Goal: Information Seeking & Learning: Check status

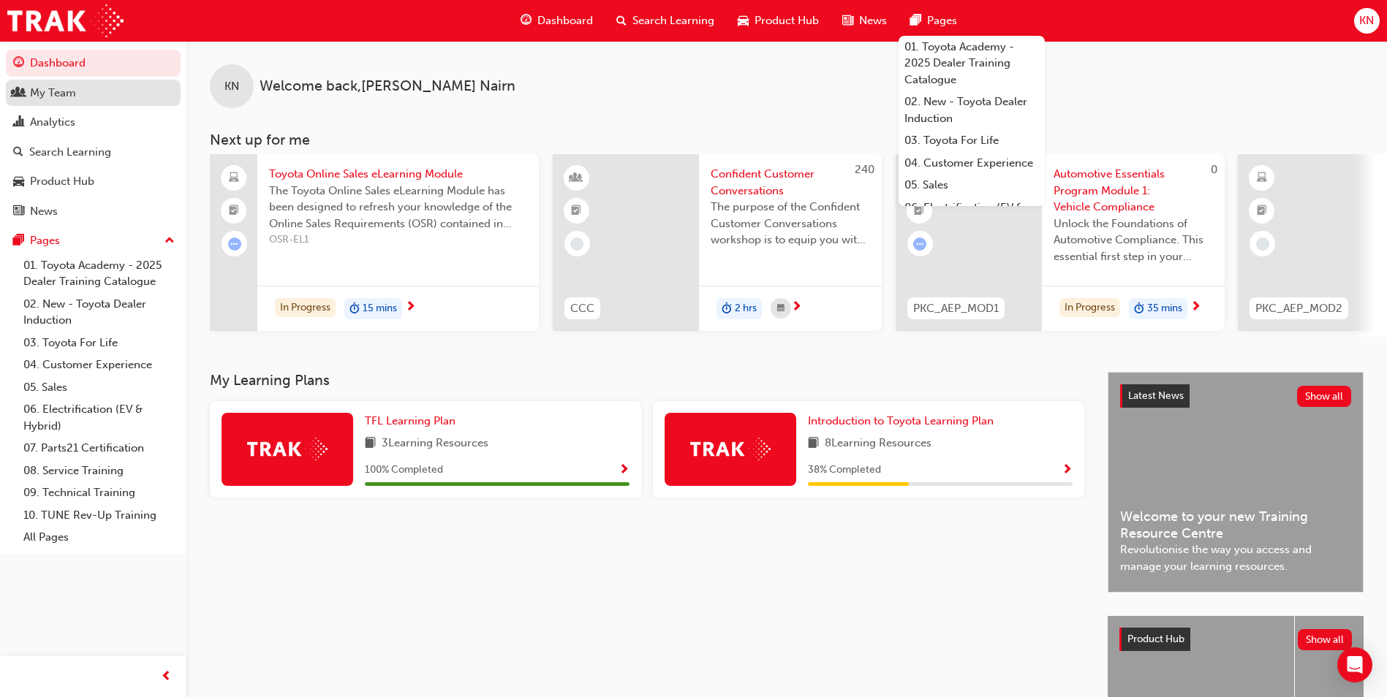
click at [88, 93] on div "My Team" at bounding box center [93, 93] width 160 height 18
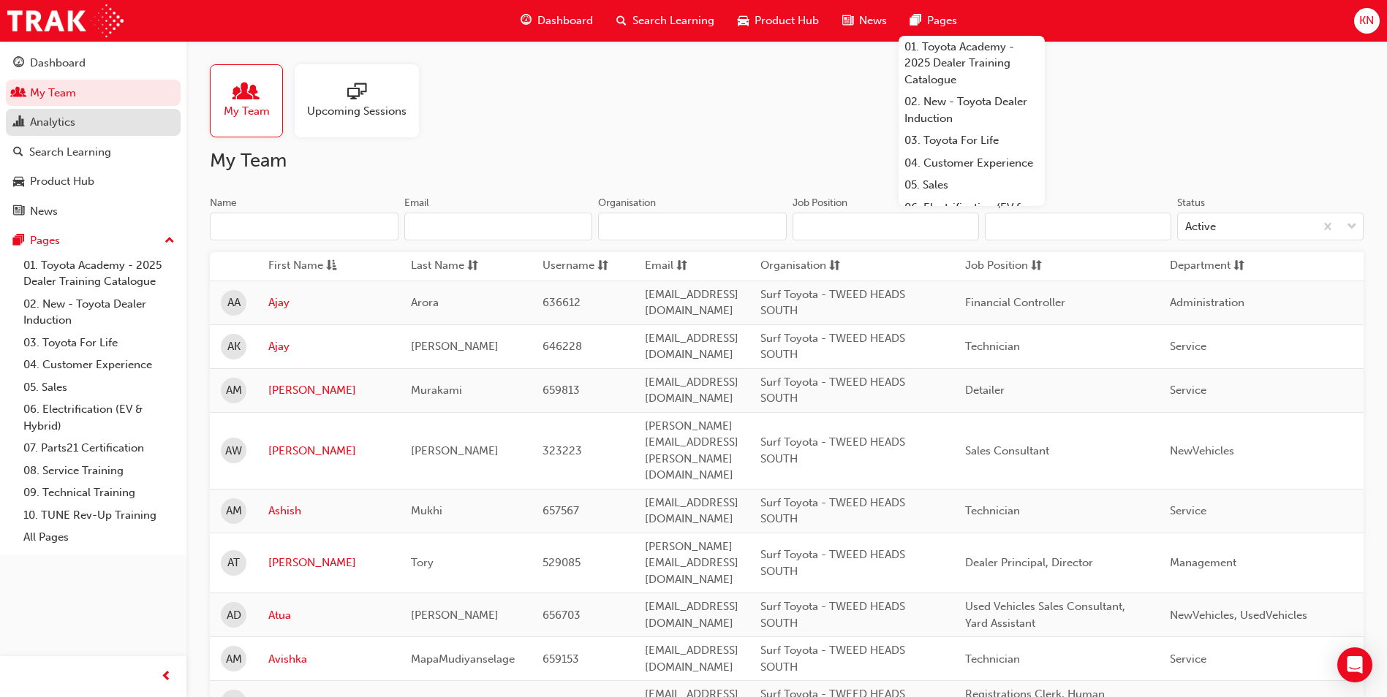
click at [69, 118] on div "Analytics" at bounding box center [52, 122] width 45 height 17
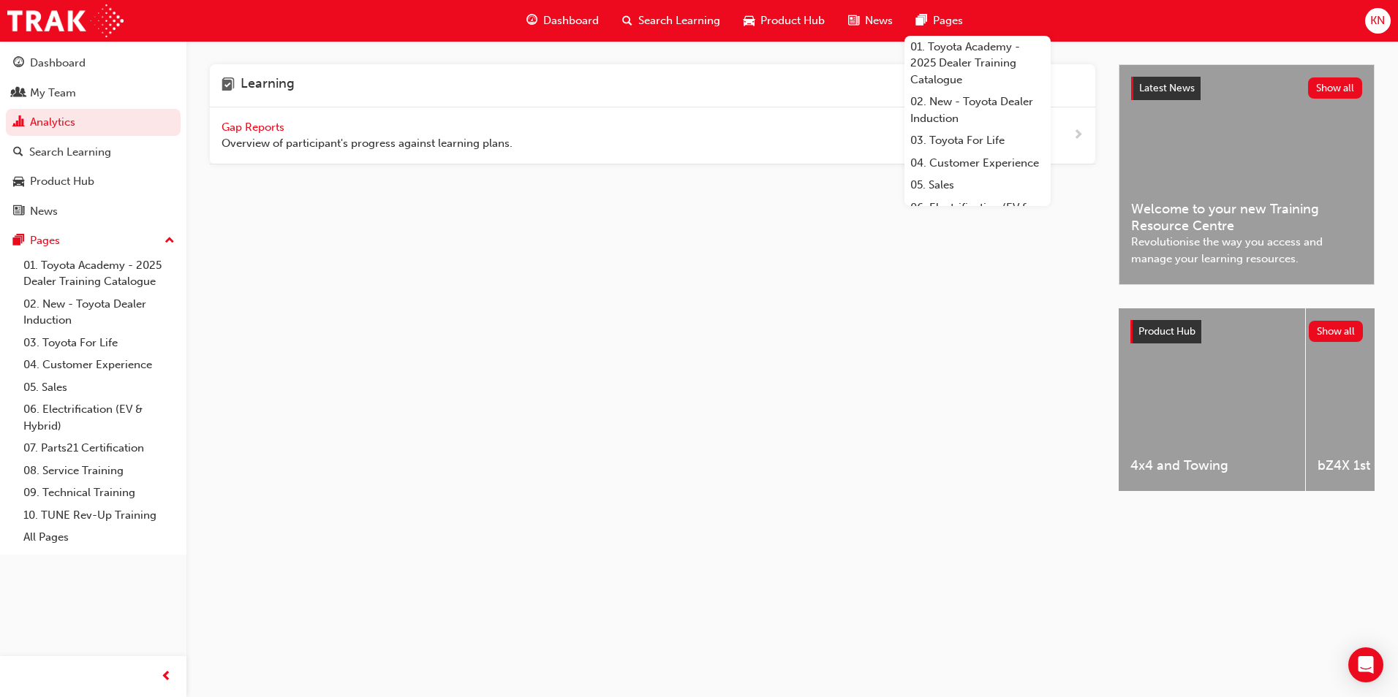
click at [306, 140] on span "Overview of participant's progress against learning plans." at bounding box center [367, 143] width 291 height 17
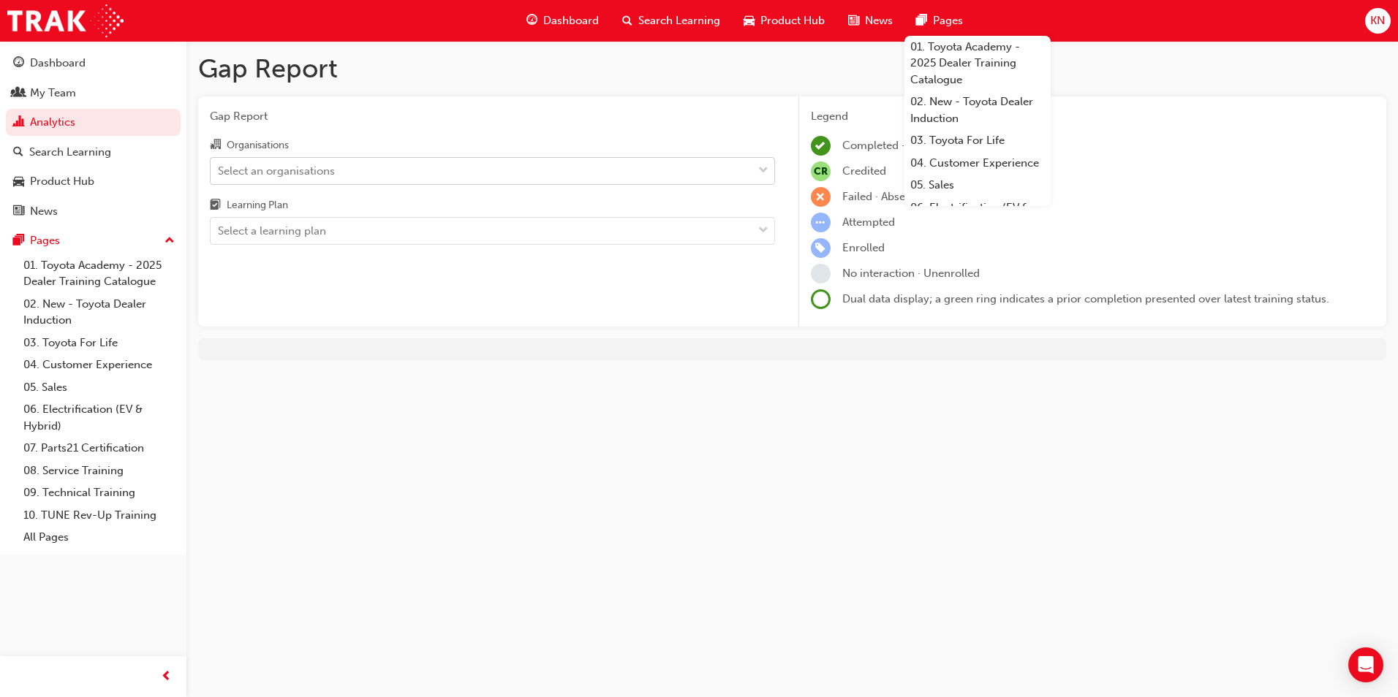
click at [330, 167] on div "Select an organisations" at bounding box center [276, 170] width 117 height 17
click at [219, 167] on input "Organisations Select an organisations" at bounding box center [218, 170] width 1 height 12
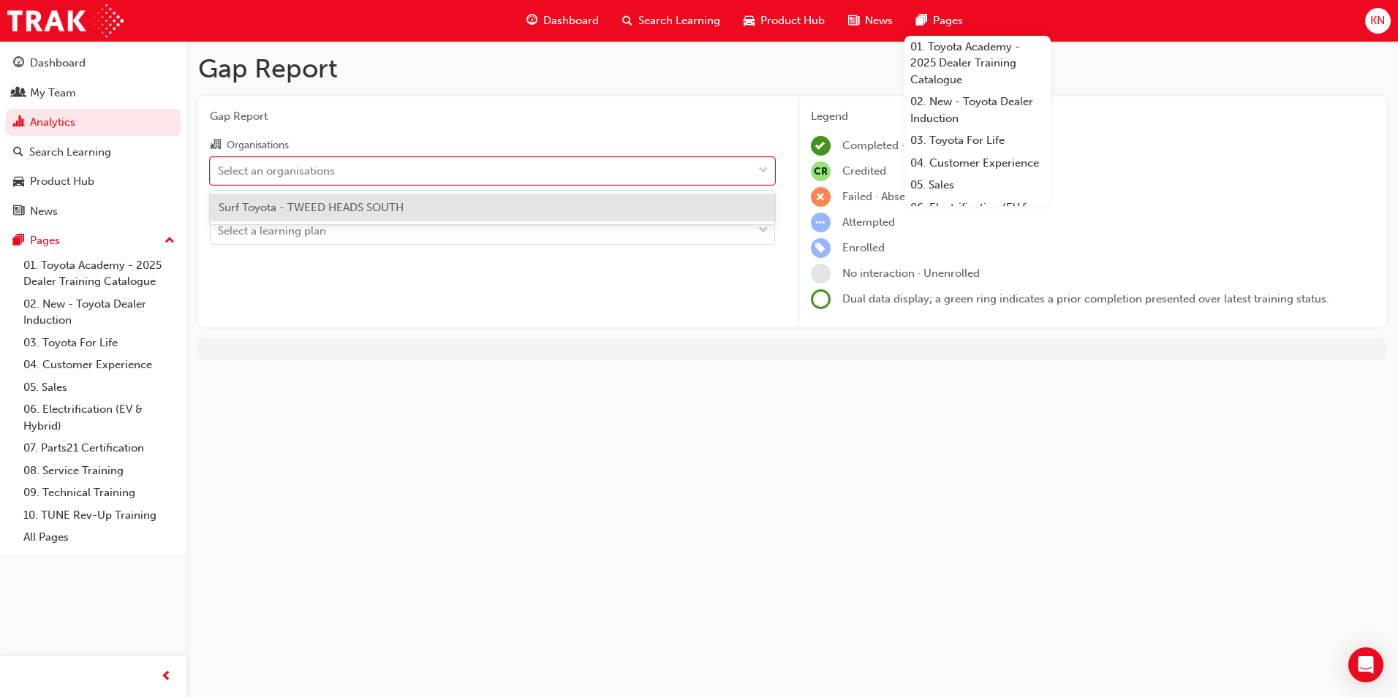
click at [325, 210] on span "Surf Toyota - TWEED HEADS SOUTH" at bounding box center [311, 207] width 185 height 13
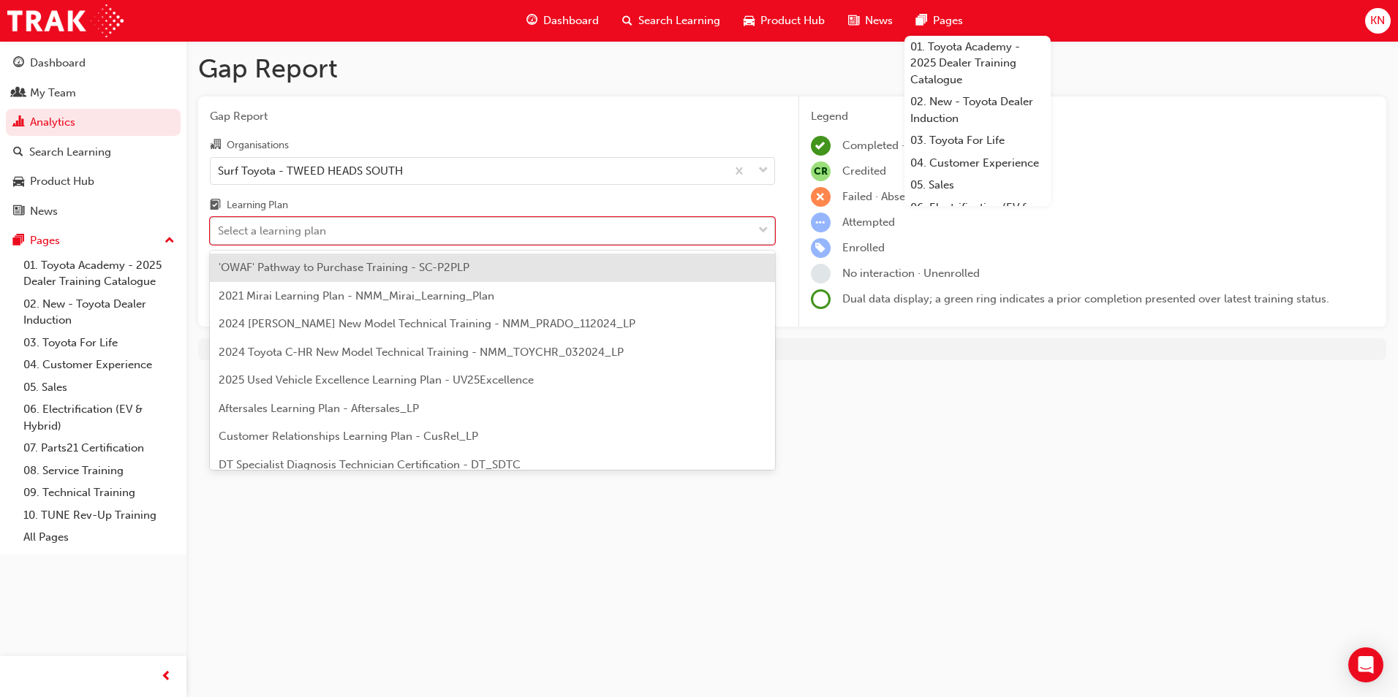
click at [316, 230] on div "Select a learning plan" at bounding box center [272, 231] width 108 height 17
click at [219, 230] on input "Learning Plan option 'OWAF' Pathway to Purchase Training - SC-P2PLP focused, 1 …" at bounding box center [218, 230] width 1 height 12
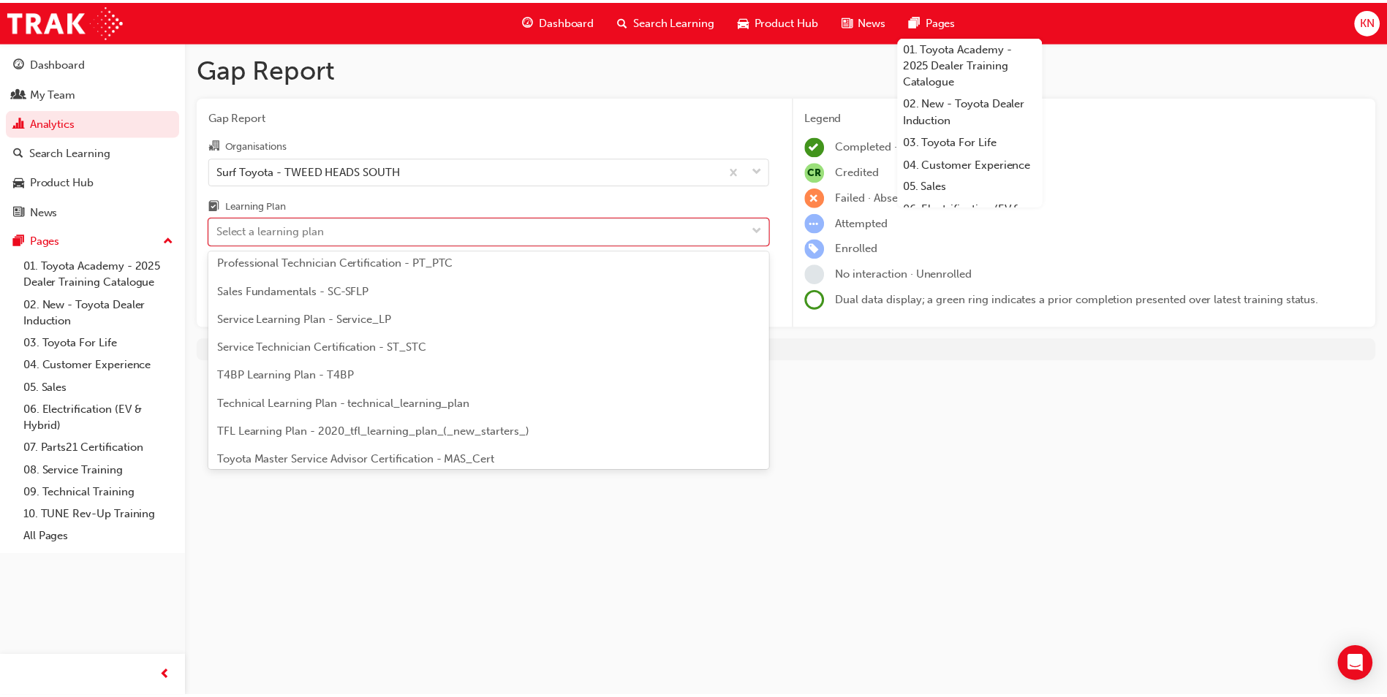
scroll to position [631, 0]
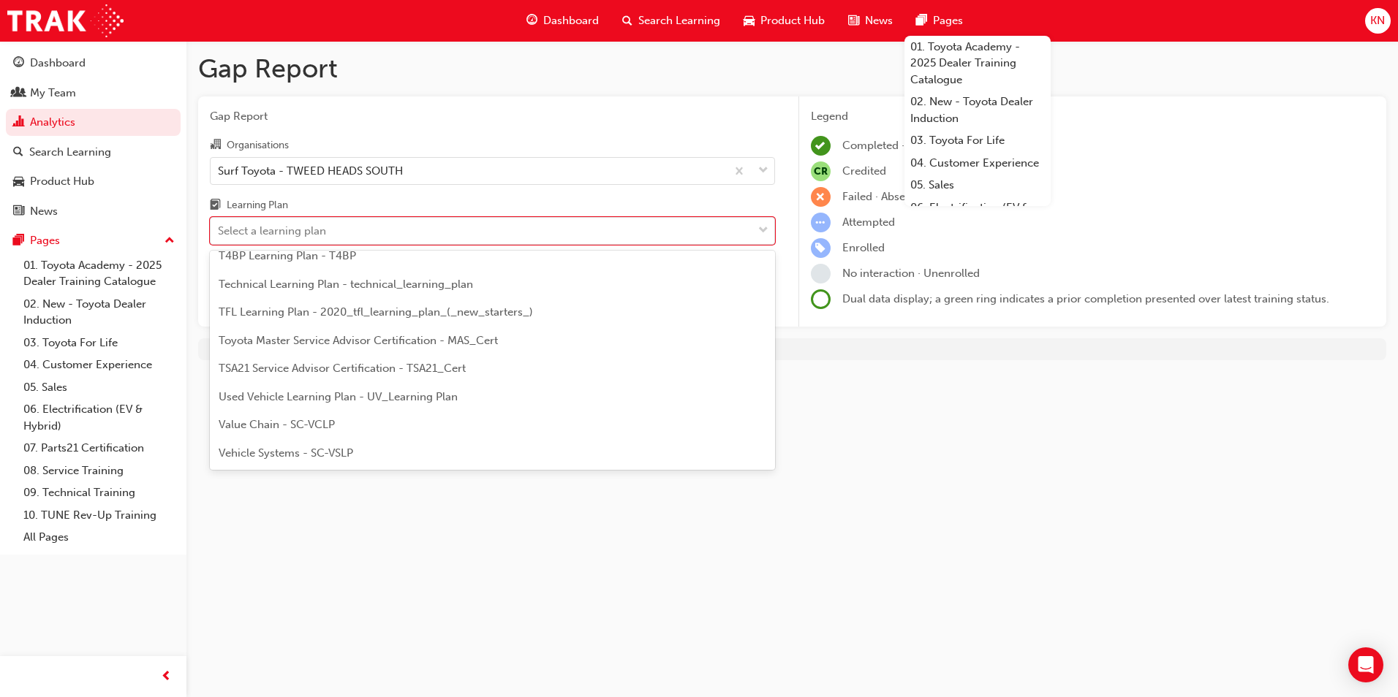
click at [300, 311] on span "TFL Learning Plan - 2020_tfl_learning_plan_(_new_starters_)" at bounding box center [376, 312] width 314 height 13
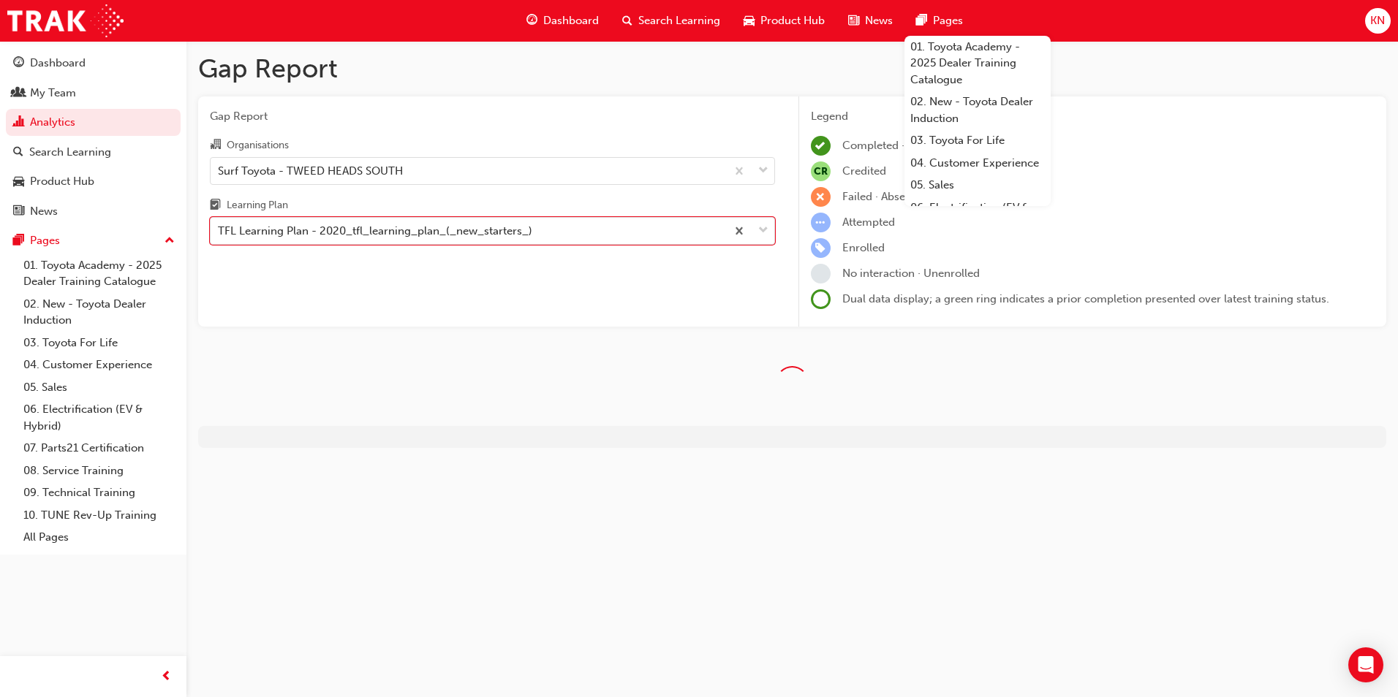
click at [300, 311] on div "Gap Report Organisations Surf Toyota - TWEED HEADS SOUTH Learning Plan option T…" at bounding box center [492, 212] width 589 height 231
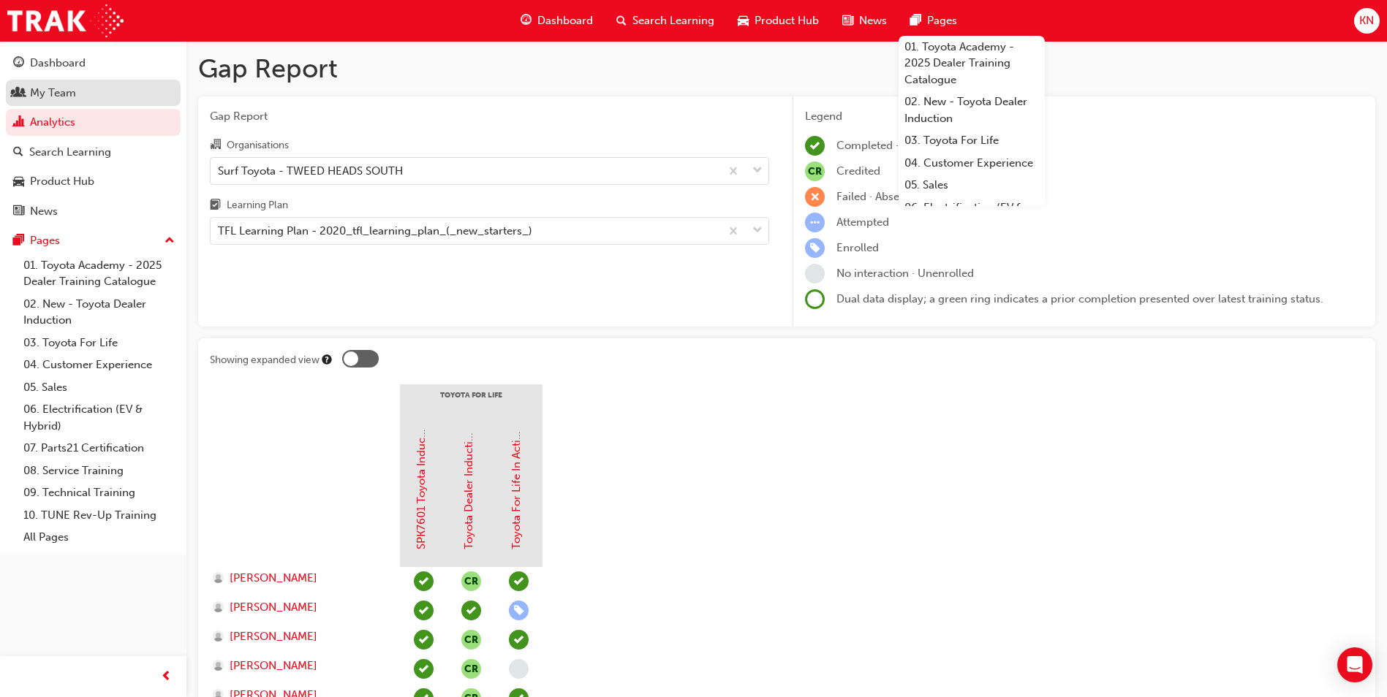
click at [83, 94] on div "My Team" at bounding box center [93, 93] width 160 height 18
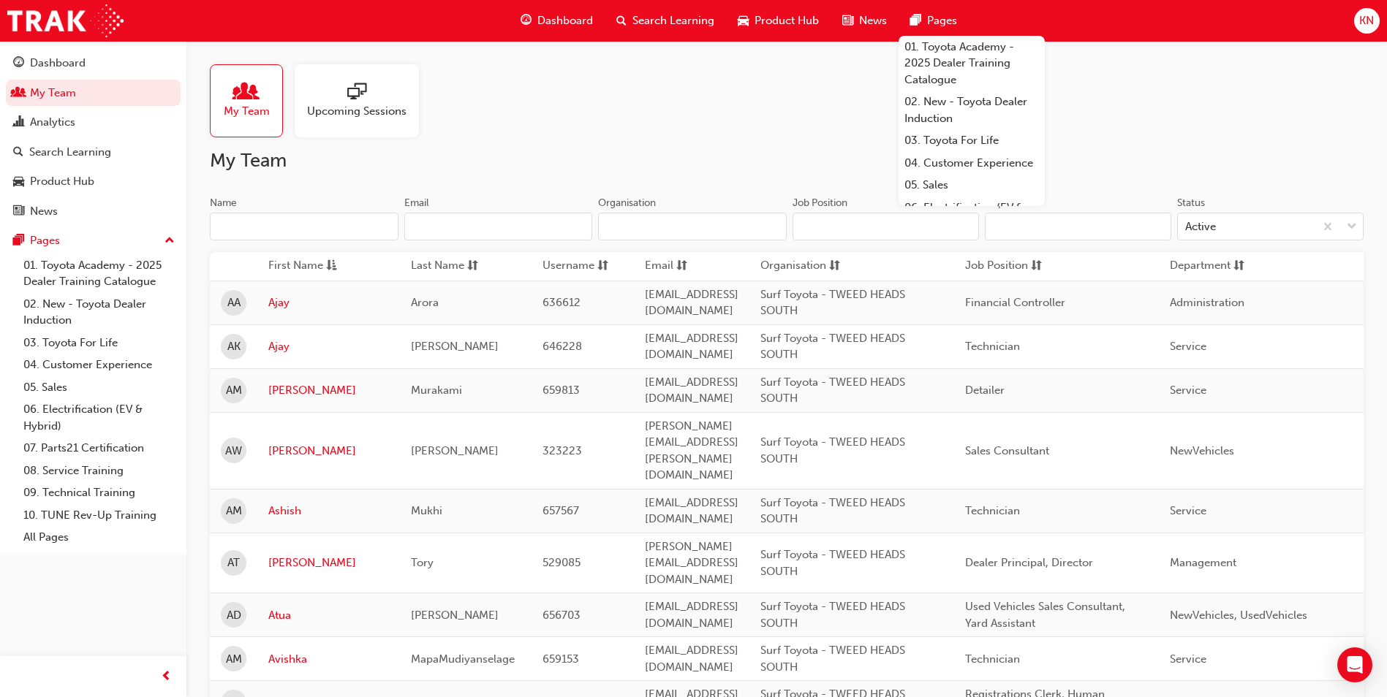
click at [372, 109] on span "Upcoming Sessions" at bounding box center [356, 111] width 99 height 17
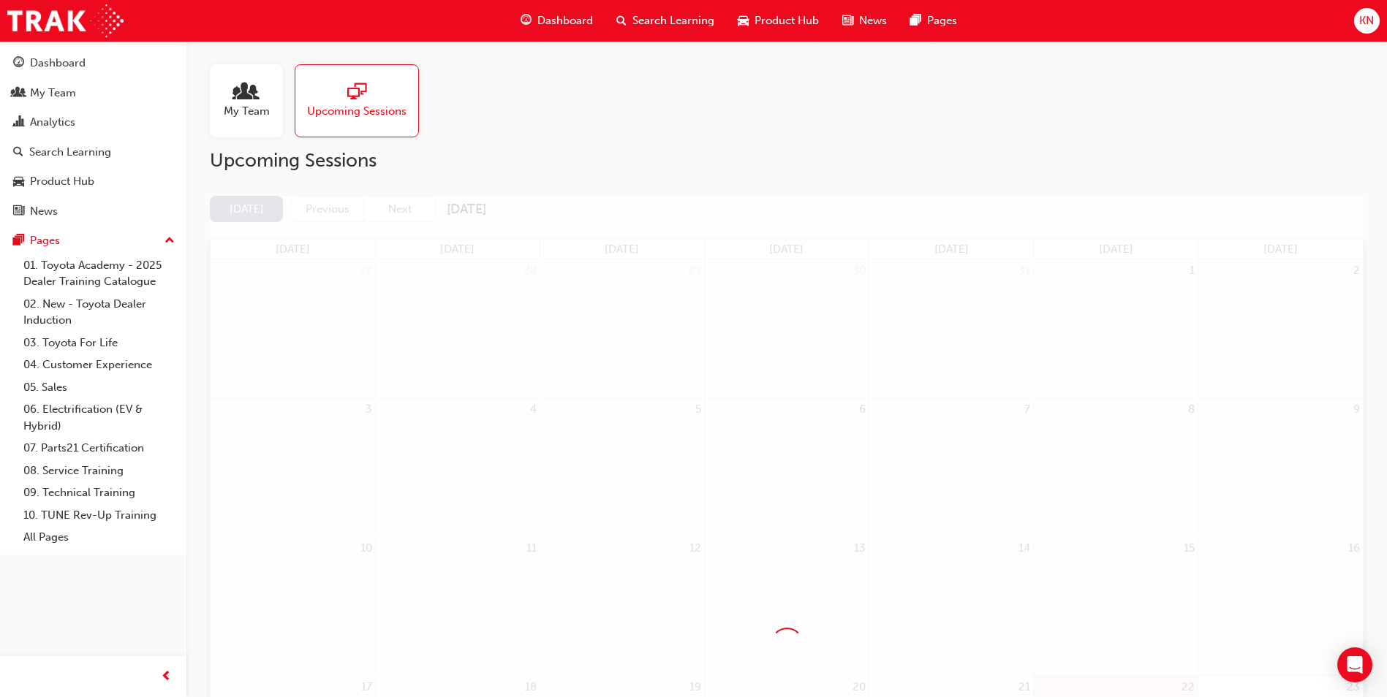
click at [1013, 18] on div "Dashboard Search Learning Product Hub News Pages KN" at bounding box center [693, 21] width 1387 height 42
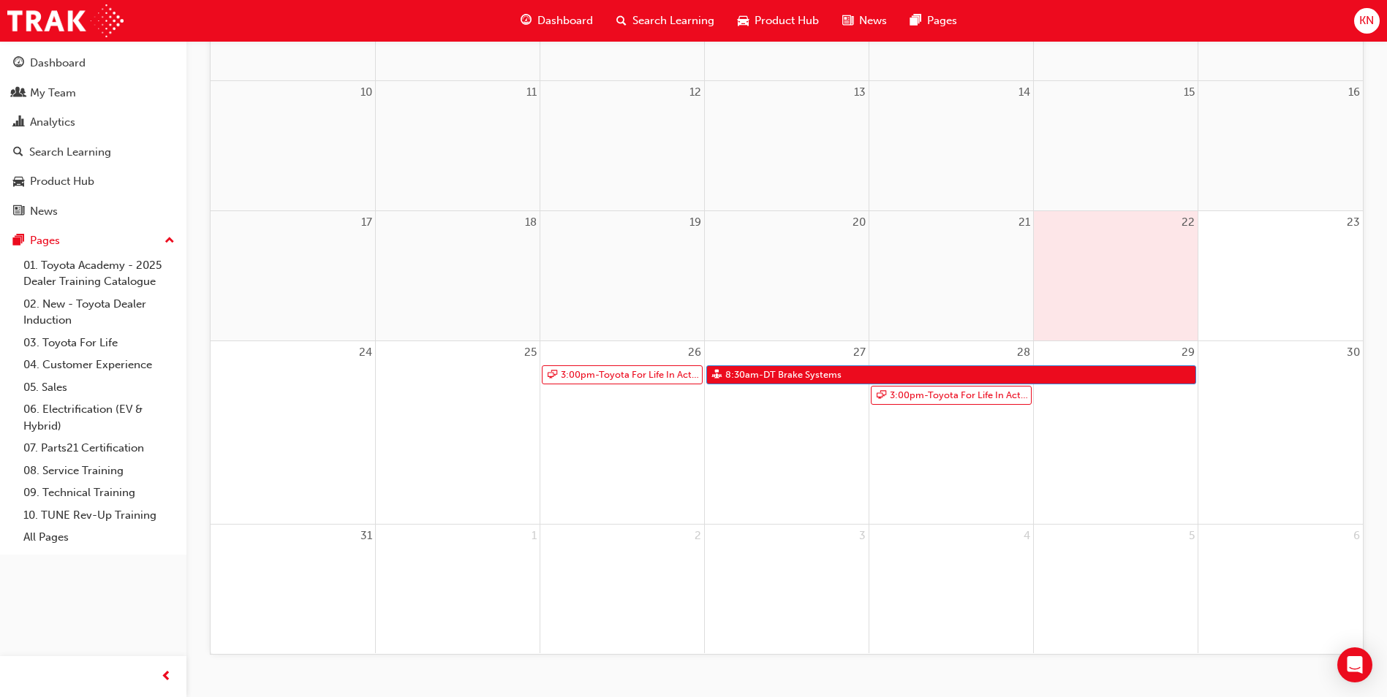
scroll to position [468, 0]
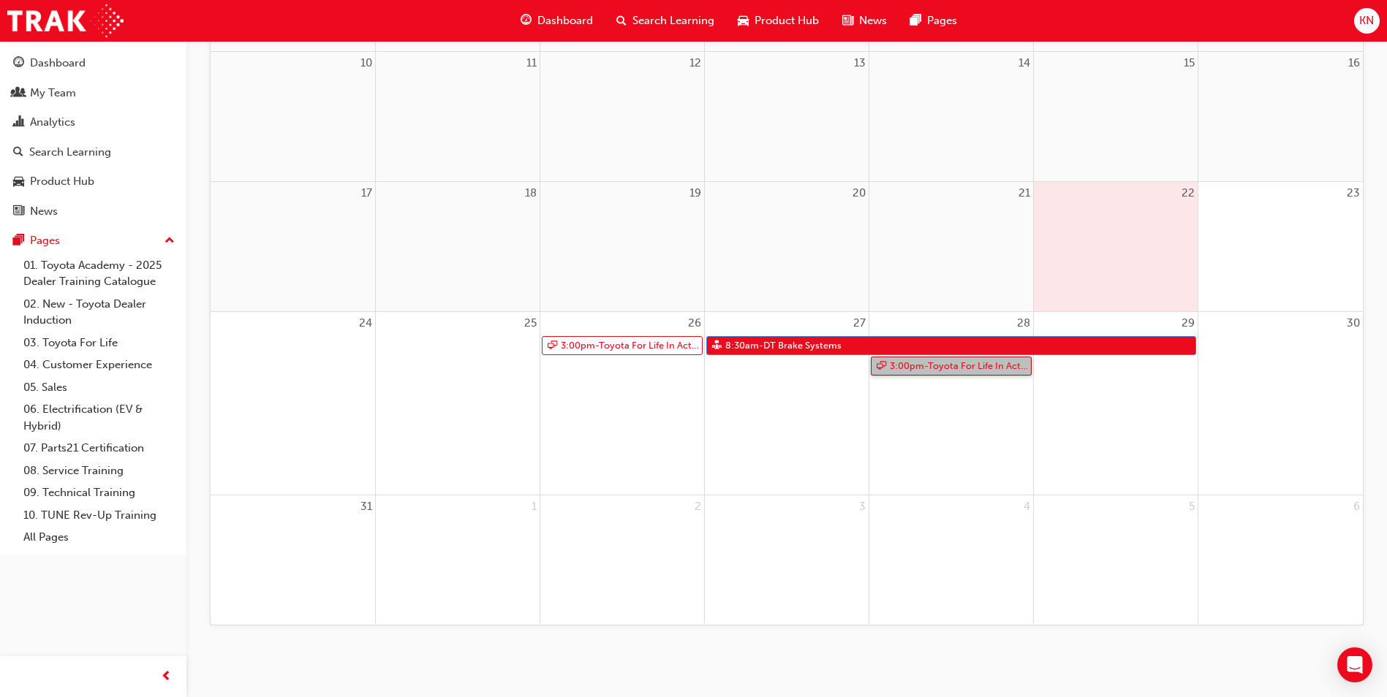
click at [921, 373] on link "3:00pm - Toyota For Life In Action - Virtual Classroom" at bounding box center [951, 367] width 161 height 20
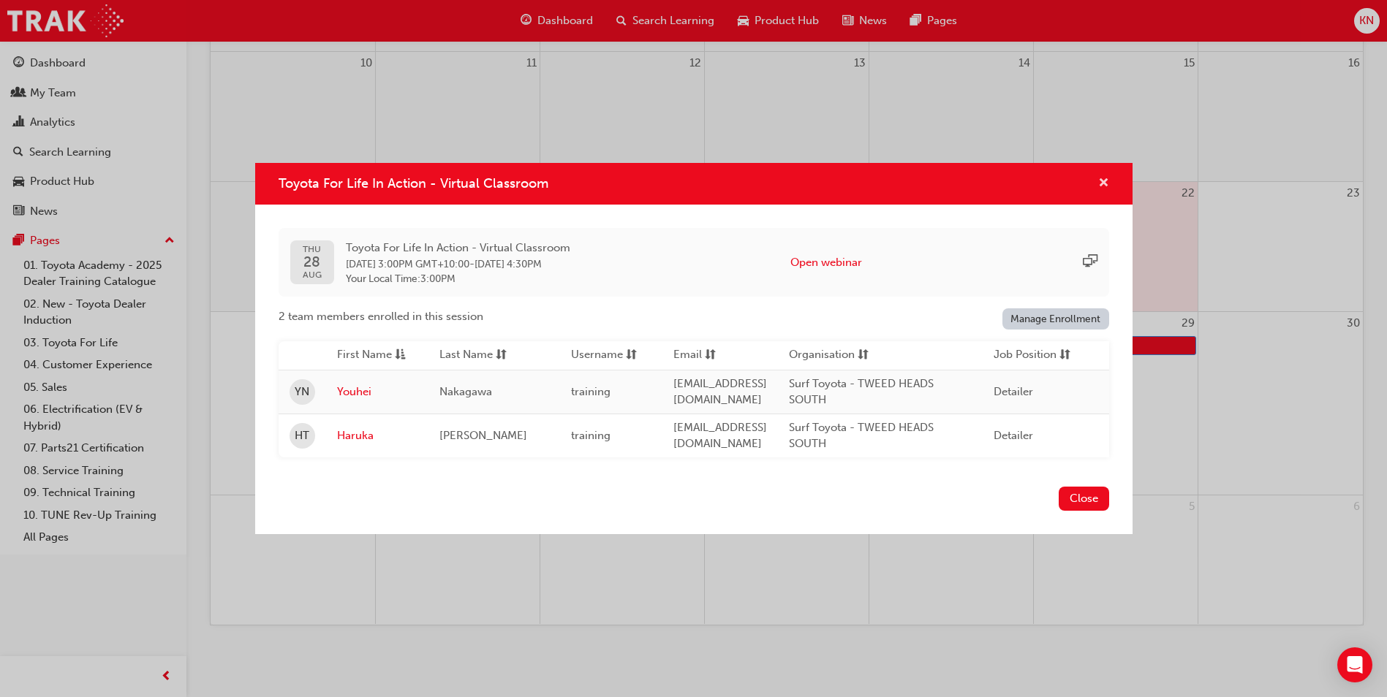
click at [1105, 184] on span "cross-icon" at bounding box center [1103, 184] width 11 height 13
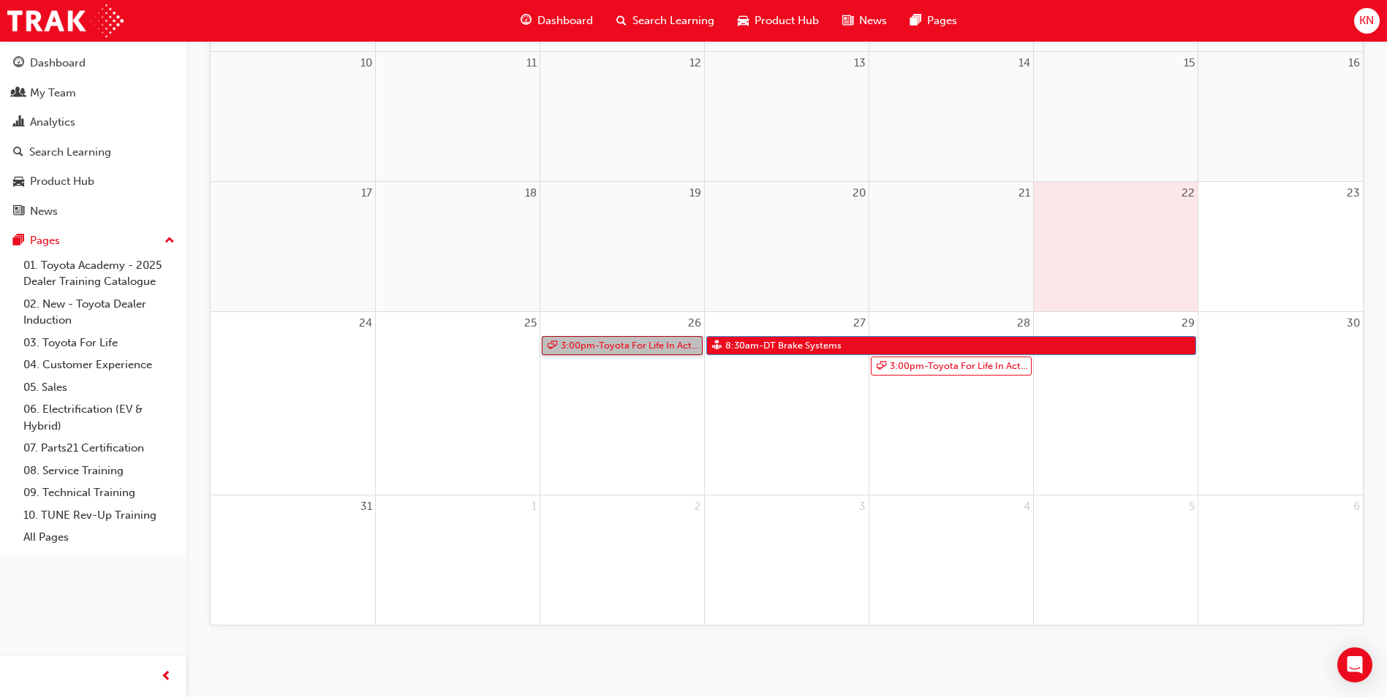
click at [612, 354] on link "3:00pm - Toyota For Life In Action - Virtual Classroom" at bounding box center [622, 346] width 161 height 20
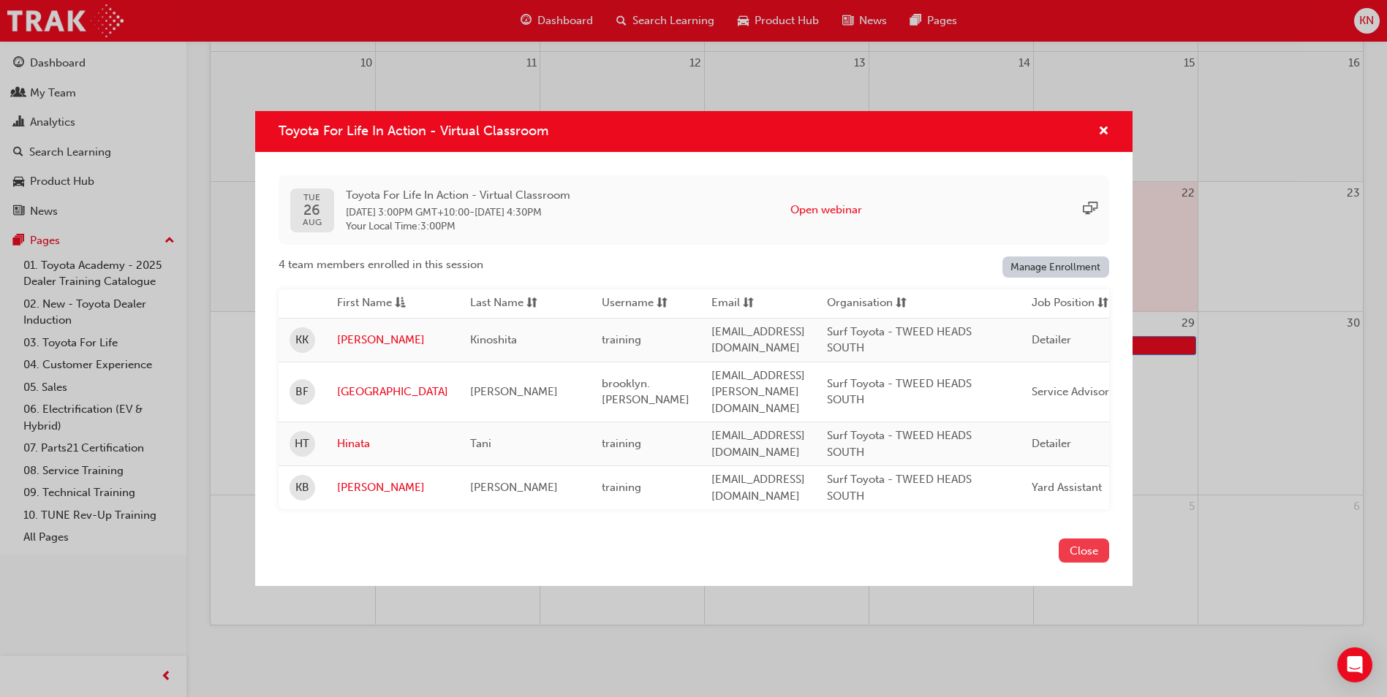
click at [1080, 555] on button "Close" at bounding box center [1084, 551] width 50 height 24
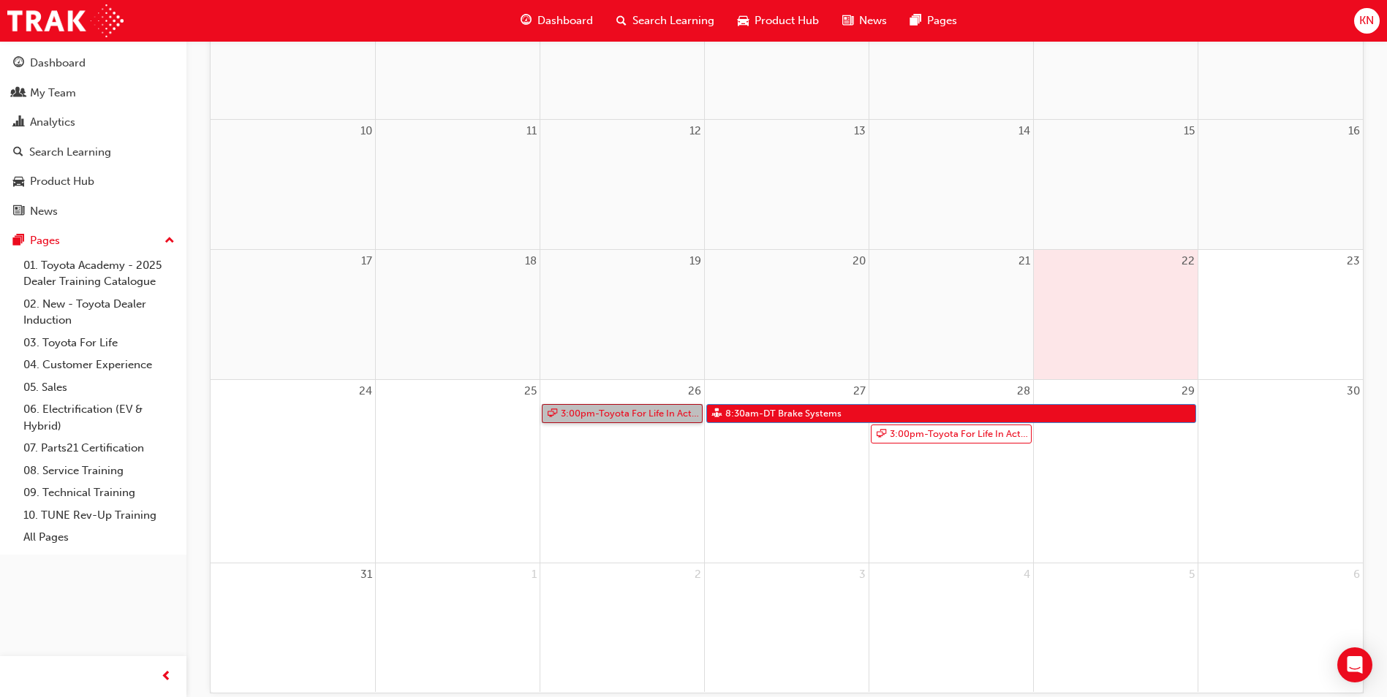
scroll to position [322, 0]
